Goal: Complete application form: Complete application form

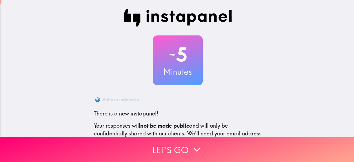
click at [89, 72] on div "~ 5 Minutes" at bounding box center [177, 60] width 177 height 50
click at [89, 56] on div "~ 5 Minutes" at bounding box center [177, 60] width 177 height 50
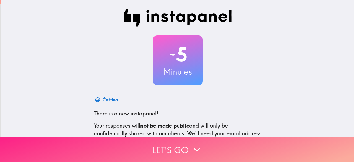
scroll to position [28, 0]
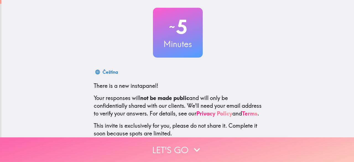
click at [188, 145] on button "Let's go" at bounding box center [177, 149] width 354 height 25
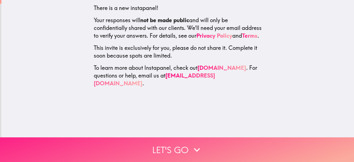
scroll to position [0, 0]
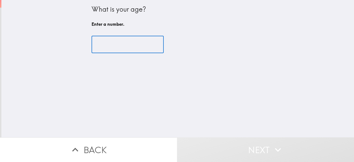
click at [122, 48] on input "number" at bounding box center [127, 44] width 72 height 17
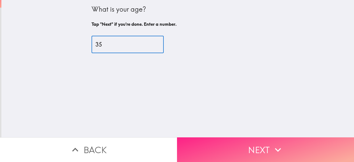
type input "35"
click at [229, 143] on button "Next" at bounding box center [265, 149] width 177 height 25
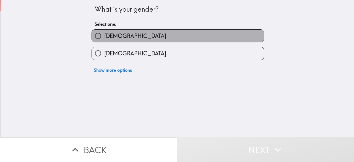
click at [136, 40] on label "[DEMOGRAPHIC_DATA]" at bounding box center [178, 36] width 172 height 12
click at [104, 40] on input "[DEMOGRAPHIC_DATA]" at bounding box center [98, 36] width 12 height 12
radio input "true"
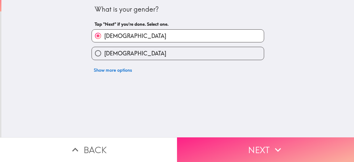
click at [245, 152] on button "Next" at bounding box center [265, 149] width 177 height 25
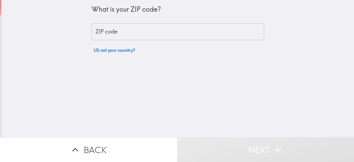
click at [139, 34] on input "ZIP code" at bounding box center [177, 31] width 172 height 17
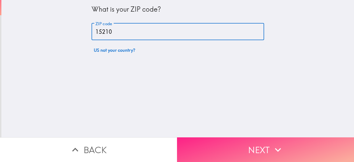
type input "15210"
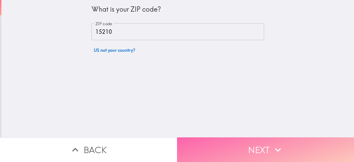
click at [230, 143] on button "Next" at bounding box center [265, 149] width 177 height 25
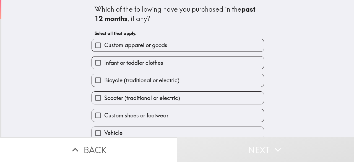
scroll to position [43, 0]
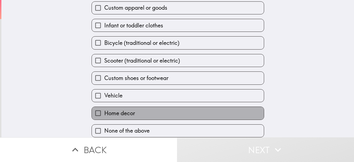
click at [129, 109] on span "Home decor" at bounding box center [119, 113] width 31 height 8
click at [104, 109] on input "Home decor" at bounding box center [98, 113] width 12 height 12
checkbox input "true"
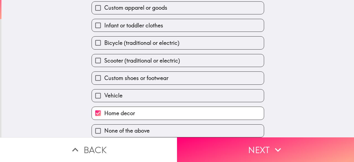
scroll to position [15, 0]
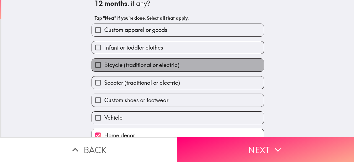
click at [138, 68] on span "Bicycle (traditional or electric)" at bounding box center [141, 65] width 75 height 8
click at [104, 68] on input "Bicycle (traditional or electric)" at bounding box center [98, 65] width 12 height 12
checkbox input "true"
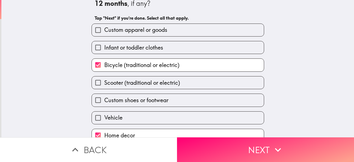
scroll to position [0, 0]
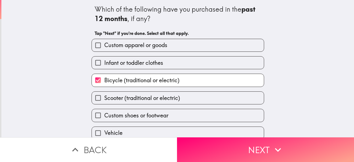
click at [151, 49] on span "Custom apparel or goods" at bounding box center [135, 45] width 63 height 8
click at [104, 49] on input "Custom apparel or goods" at bounding box center [98, 45] width 12 height 12
checkbox input "true"
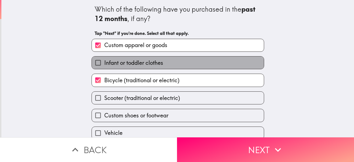
click at [149, 61] on span "Infant or toddler clothes" at bounding box center [133, 63] width 59 height 8
click at [104, 61] on input "Infant or toddler clothes" at bounding box center [98, 62] width 12 height 12
checkbox input "true"
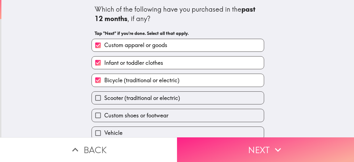
click at [232, 151] on button "Next" at bounding box center [265, 149] width 177 height 25
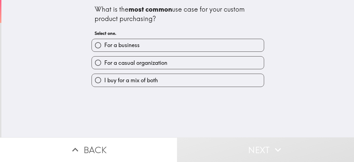
click at [129, 84] on span "I buy for a mix of both" at bounding box center [131, 80] width 54 height 8
click at [104, 84] on input "I buy for a mix of both" at bounding box center [98, 80] width 12 height 12
radio input "true"
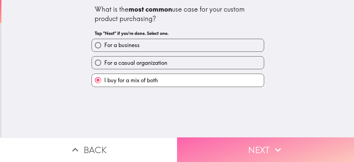
click at [242, 152] on button "Next" at bounding box center [265, 149] width 177 height 25
